Goal: Transaction & Acquisition: Purchase product/service

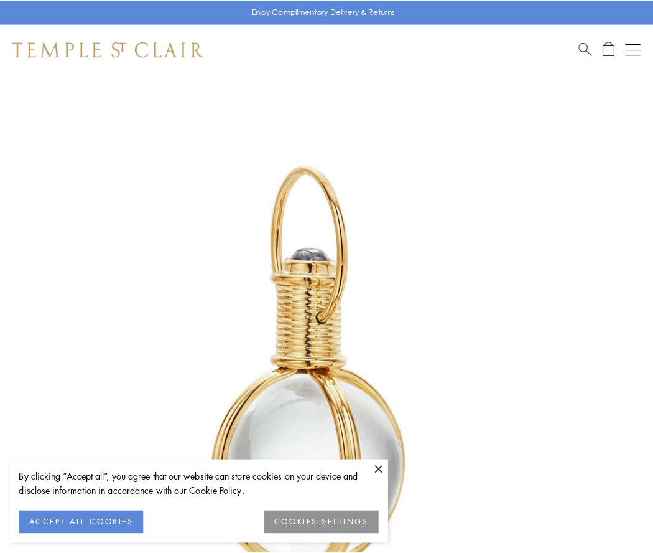
scroll to position [325, 0]
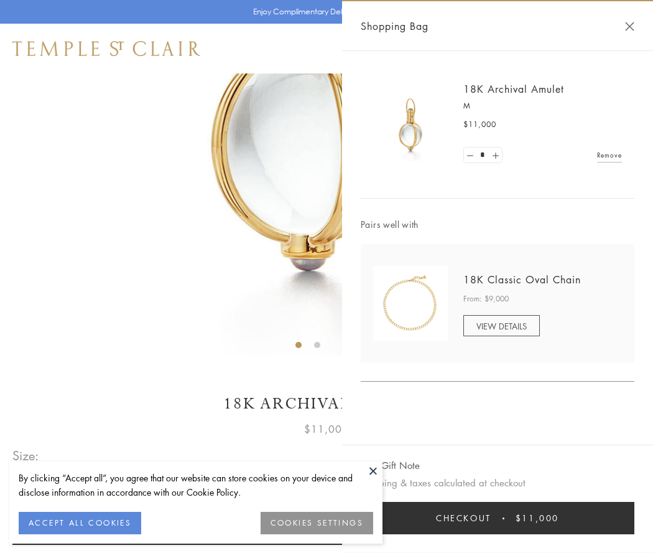
click at [498, 518] on button "Checkout $11,000" at bounding box center [498, 518] width 274 height 32
